Goal: Task Accomplishment & Management: Use online tool/utility

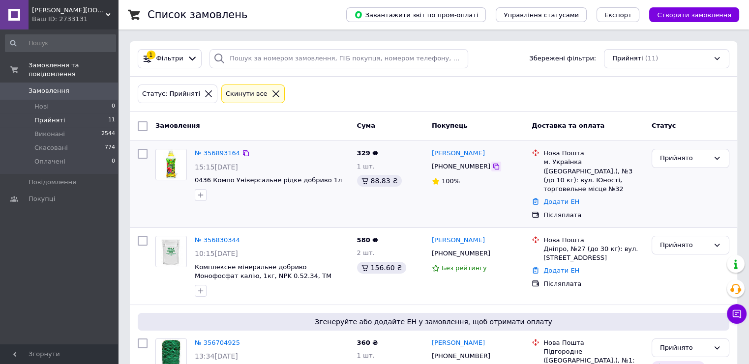
click at [492, 168] on icon at bounding box center [496, 167] width 8 height 8
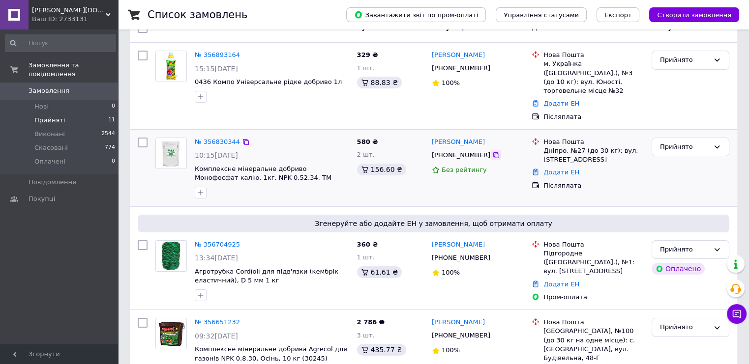
click at [492, 151] on icon at bounding box center [496, 155] width 8 height 8
click at [555, 169] on link "Додати ЕН" at bounding box center [561, 172] width 36 height 7
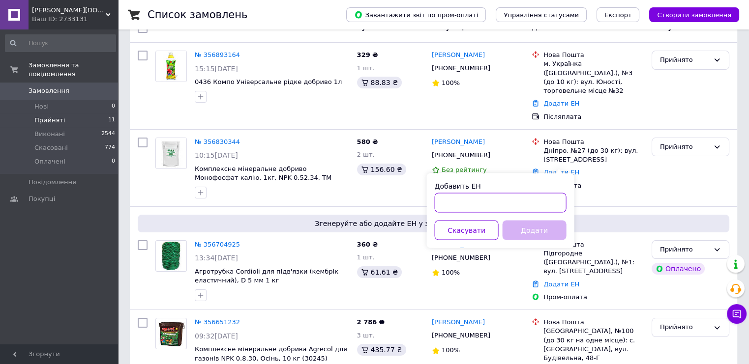
click at [510, 205] on input "Добавить ЕН" at bounding box center [501, 203] width 132 height 20
paste input "59001432857872"
type input "59001432857872"
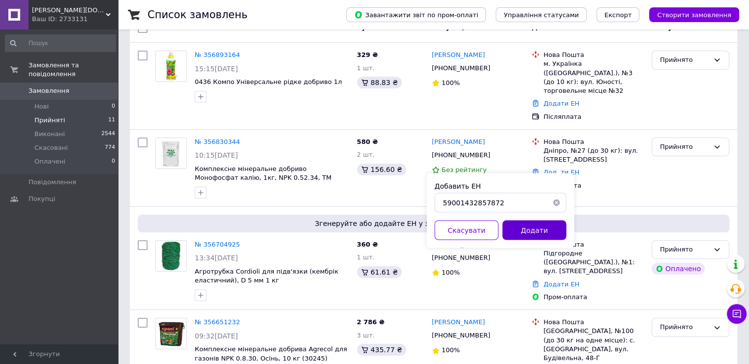
click at [551, 234] on button "Додати" at bounding box center [535, 230] width 64 height 20
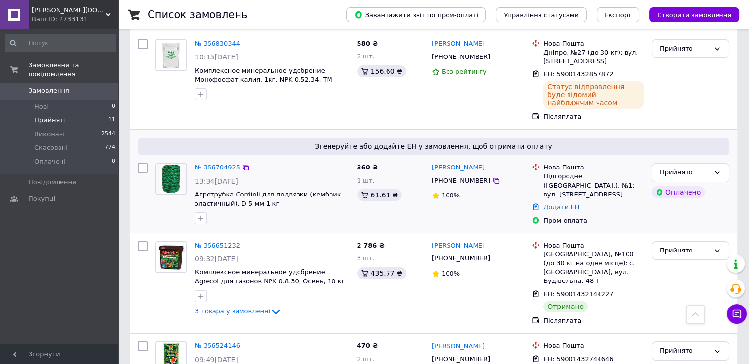
scroll to position [245, 0]
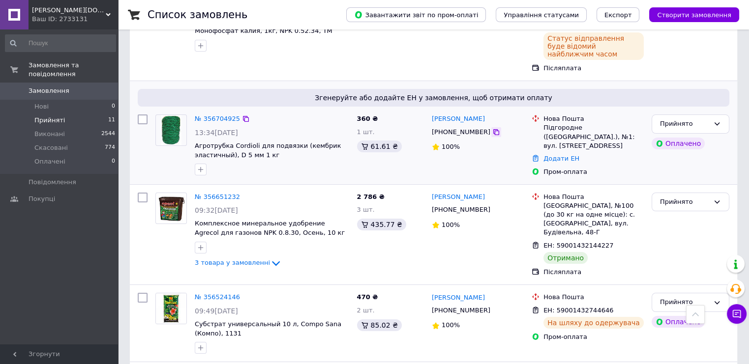
click at [492, 128] on icon at bounding box center [496, 132] width 8 height 8
click at [559, 155] on link "Додати ЕН" at bounding box center [561, 158] width 36 height 7
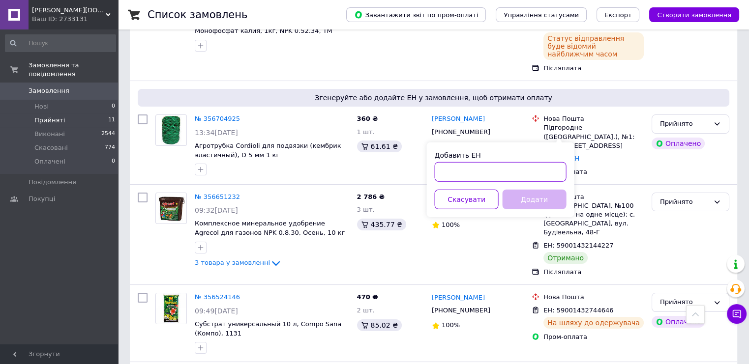
click at [501, 170] on input "Добавить ЕН" at bounding box center [501, 172] width 132 height 20
paste input "59001432851493"
type input "59001432851493"
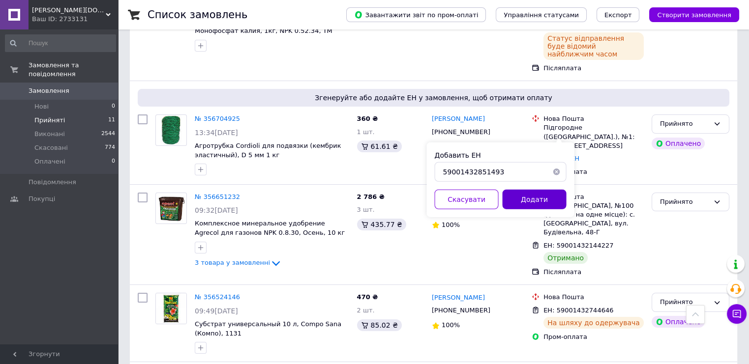
click at [527, 202] on button "Додати" at bounding box center [535, 200] width 64 height 20
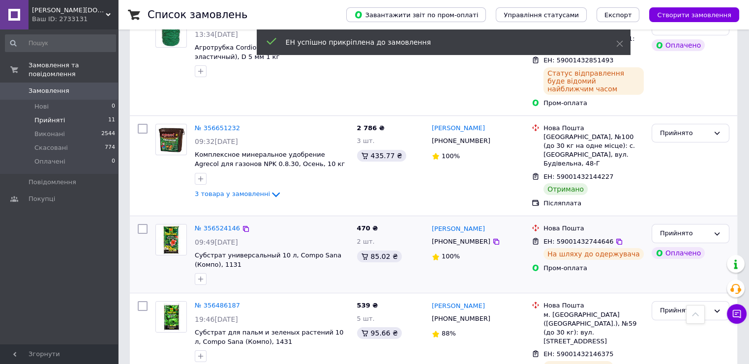
scroll to position [393, 0]
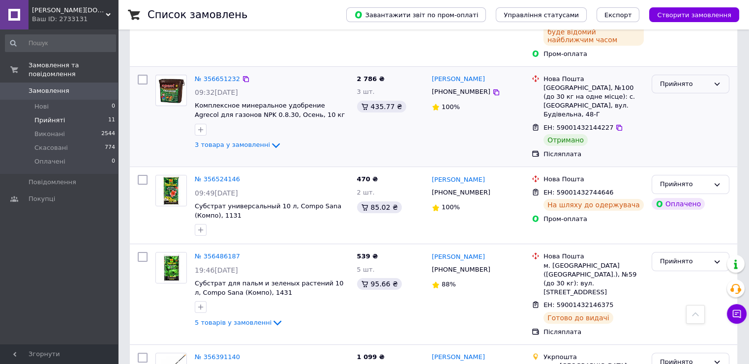
click at [684, 79] on div "Прийнято" at bounding box center [684, 84] width 49 height 10
click at [683, 95] on li "Виконано" at bounding box center [690, 104] width 77 height 18
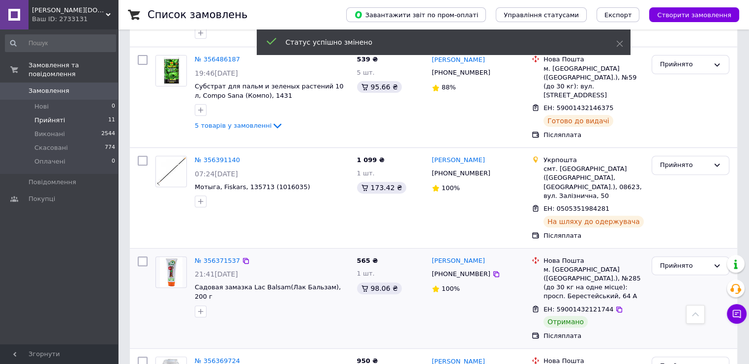
scroll to position [639, 0]
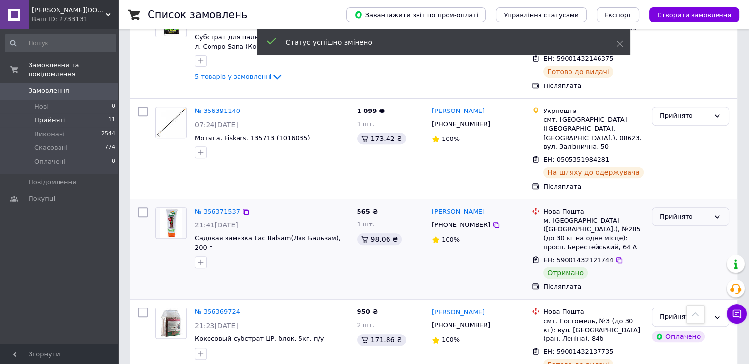
click at [692, 212] on div "Прийнято" at bounding box center [684, 217] width 49 height 10
click at [675, 228] on li "Виконано" at bounding box center [690, 237] width 77 height 18
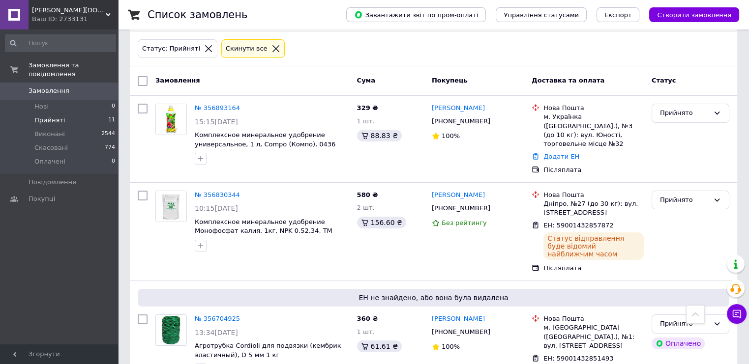
scroll to position [0, 0]
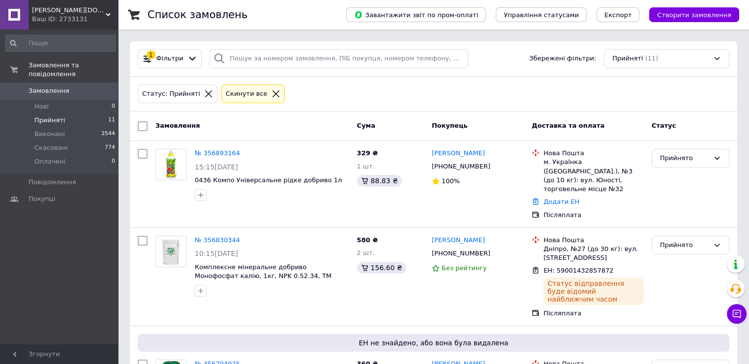
click at [93, 114] on li "Прийняті 11" at bounding box center [60, 121] width 121 height 14
